Goal: Transaction & Acquisition: Obtain resource

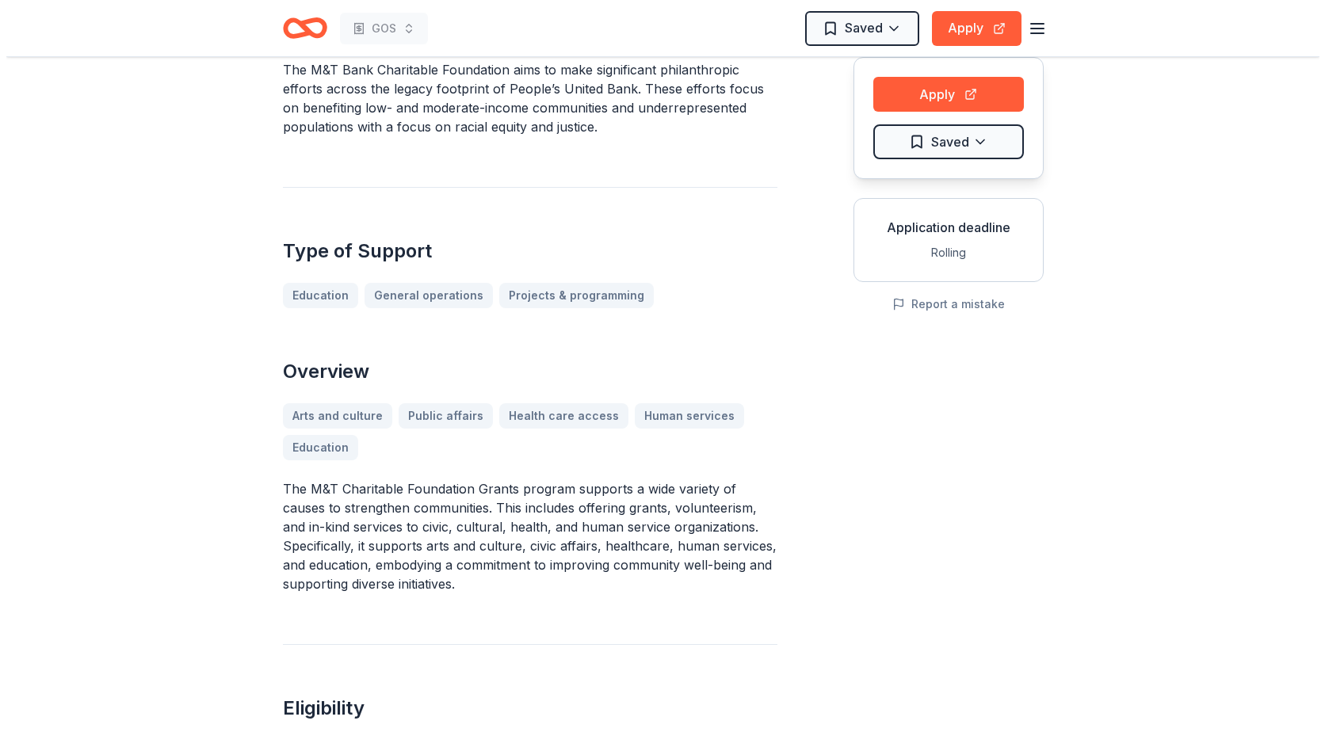
scroll to position [475, 0]
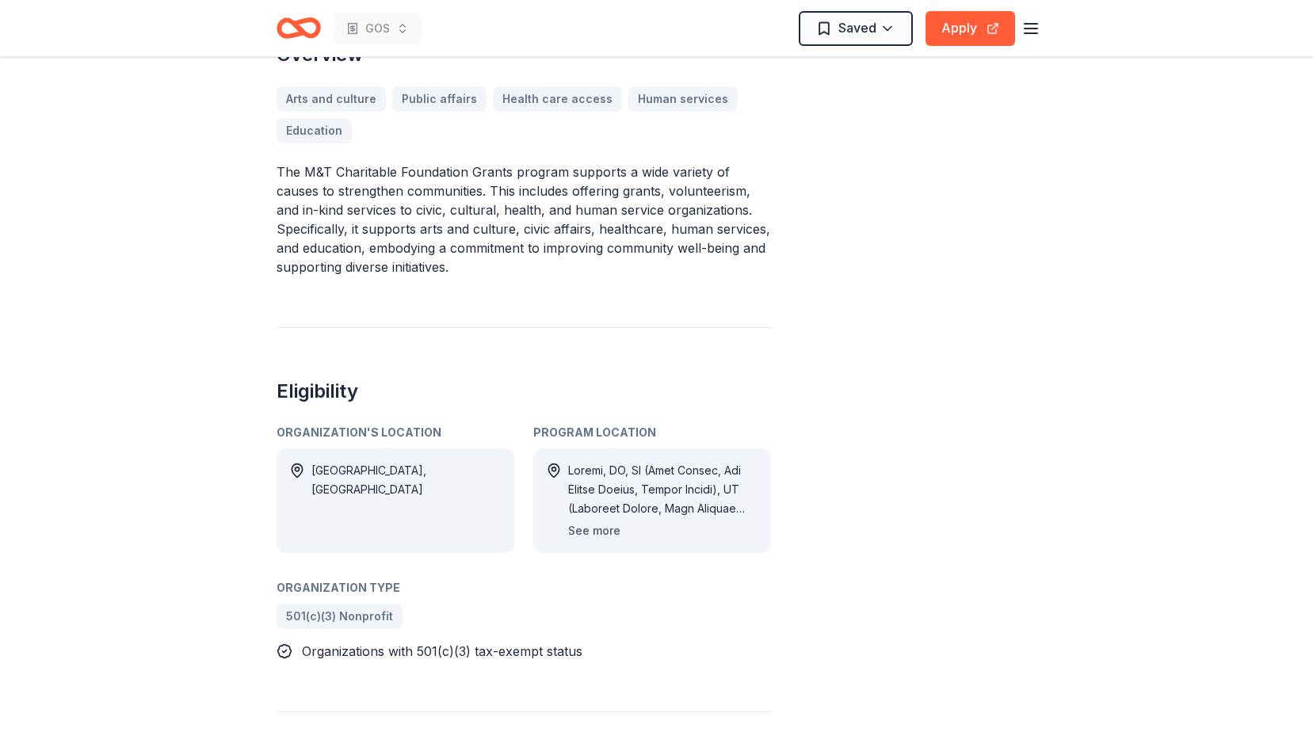
click at [605, 536] on button "See more" at bounding box center [594, 530] width 52 height 19
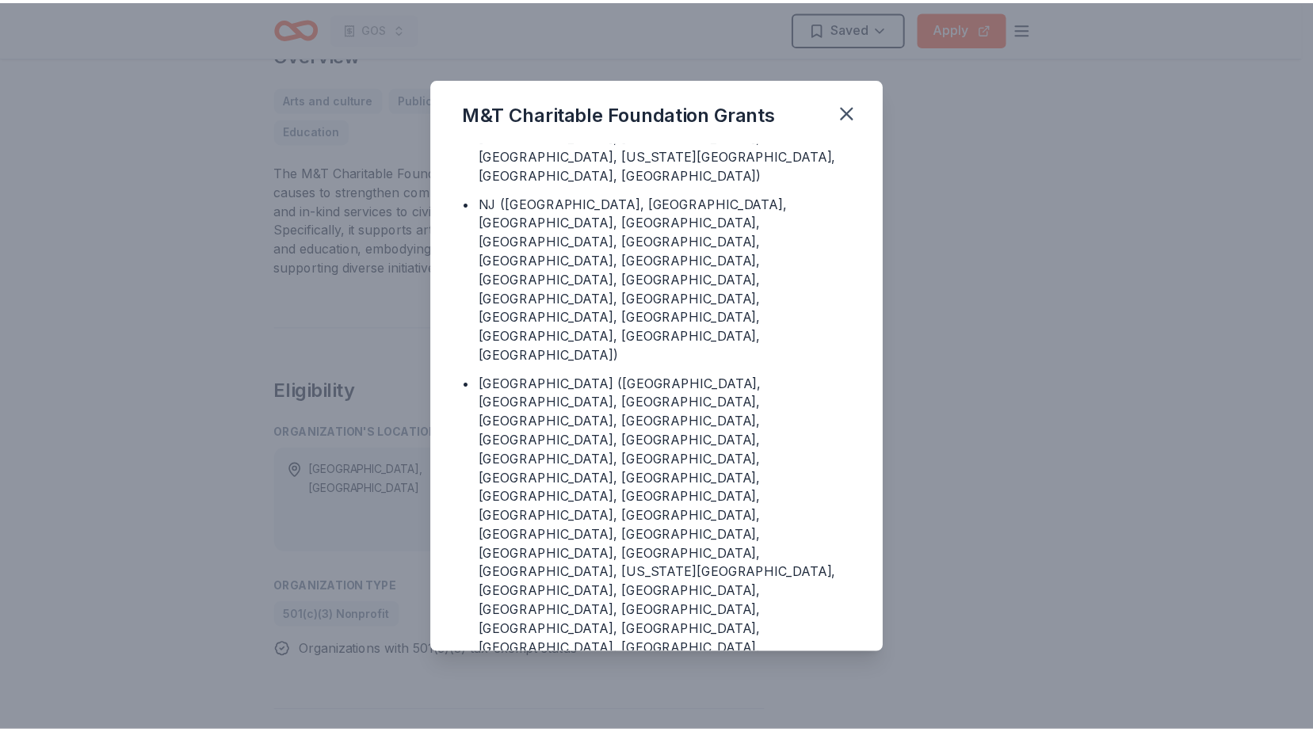
scroll to position [317, 0]
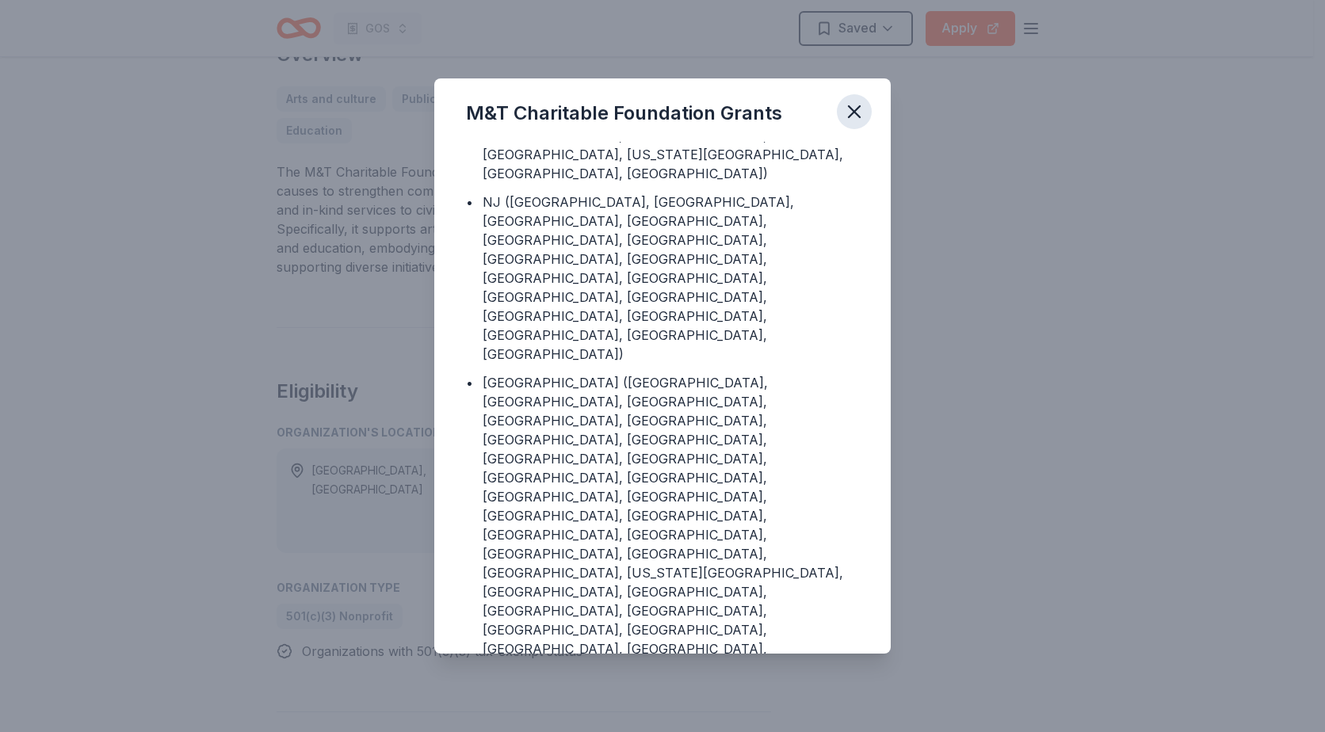
click at [858, 111] on icon "button" at bounding box center [854, 112] width 22 height 22
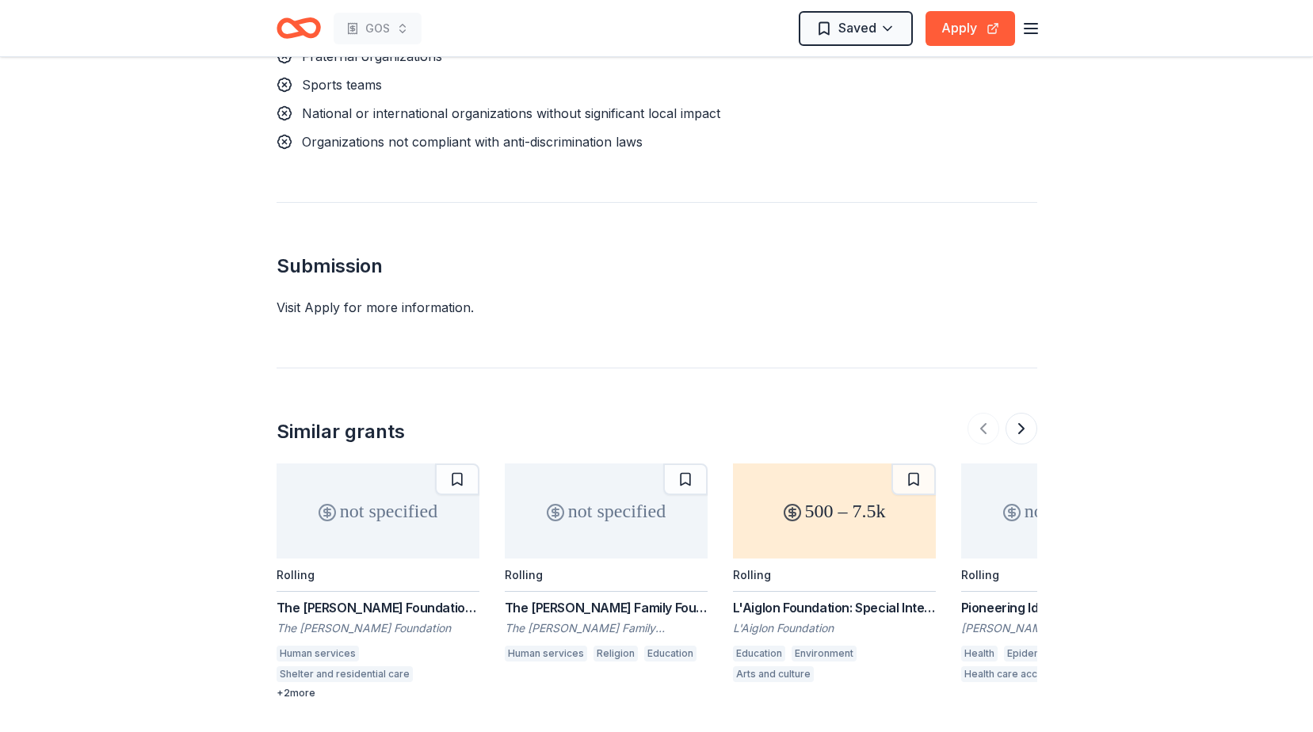
scroll to position [1347, 0]
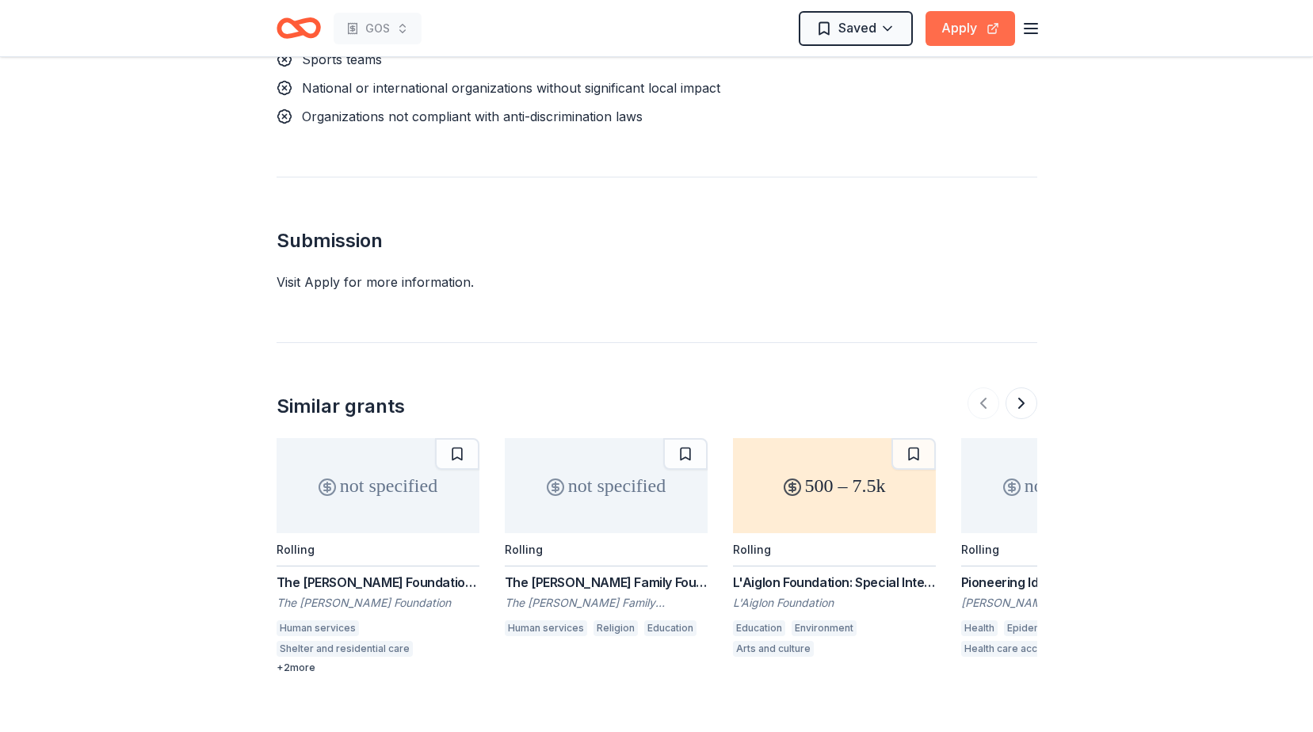
click at [969, 25] on button "Apply" at bounding box center [971, 28] width 90 height 35
